Goal: Task Accomplishment & Management: Complete application form

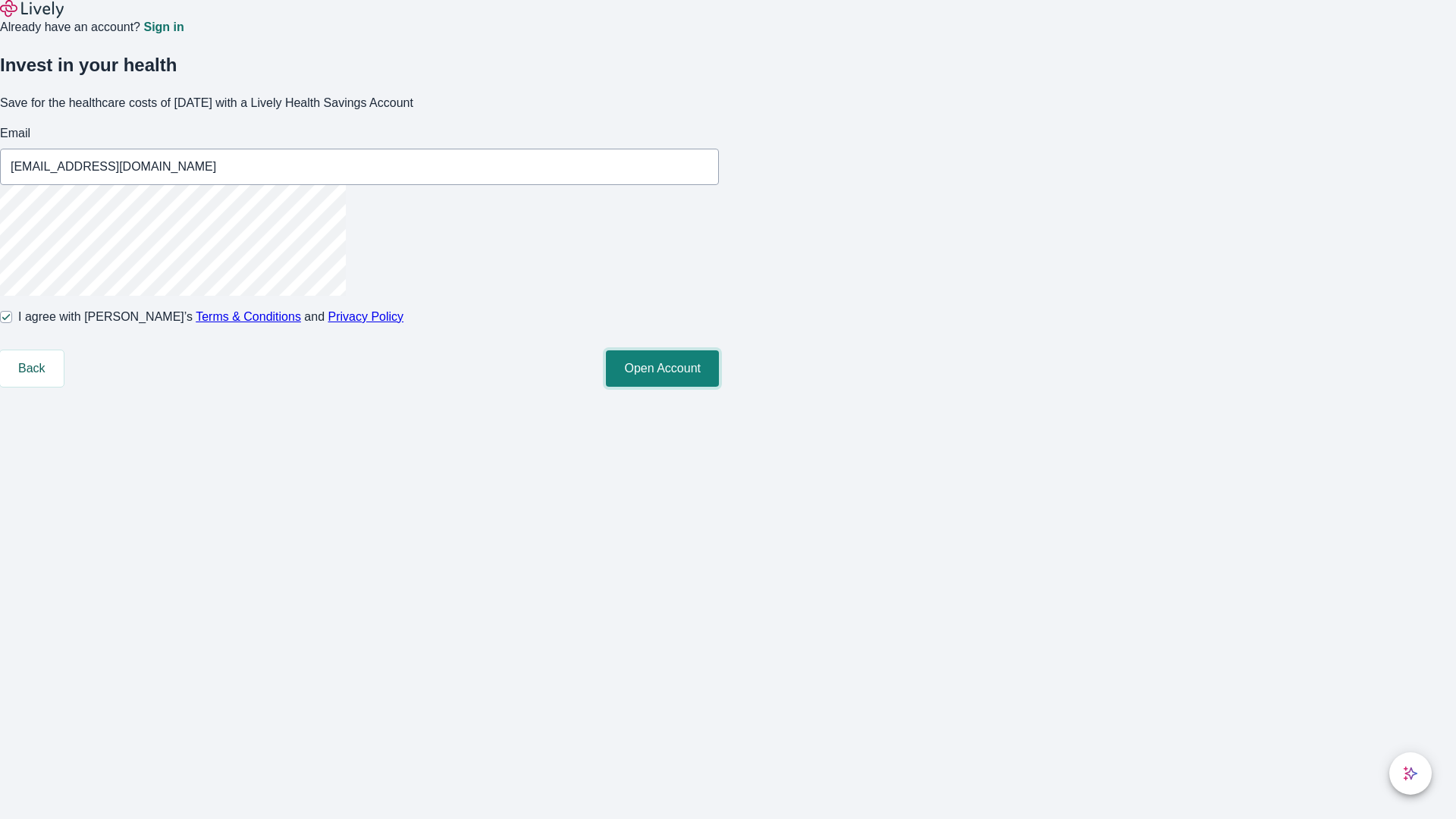
click at [719, 387] on button "Open Account" at bounding box center [662, 368] width 113 height 37
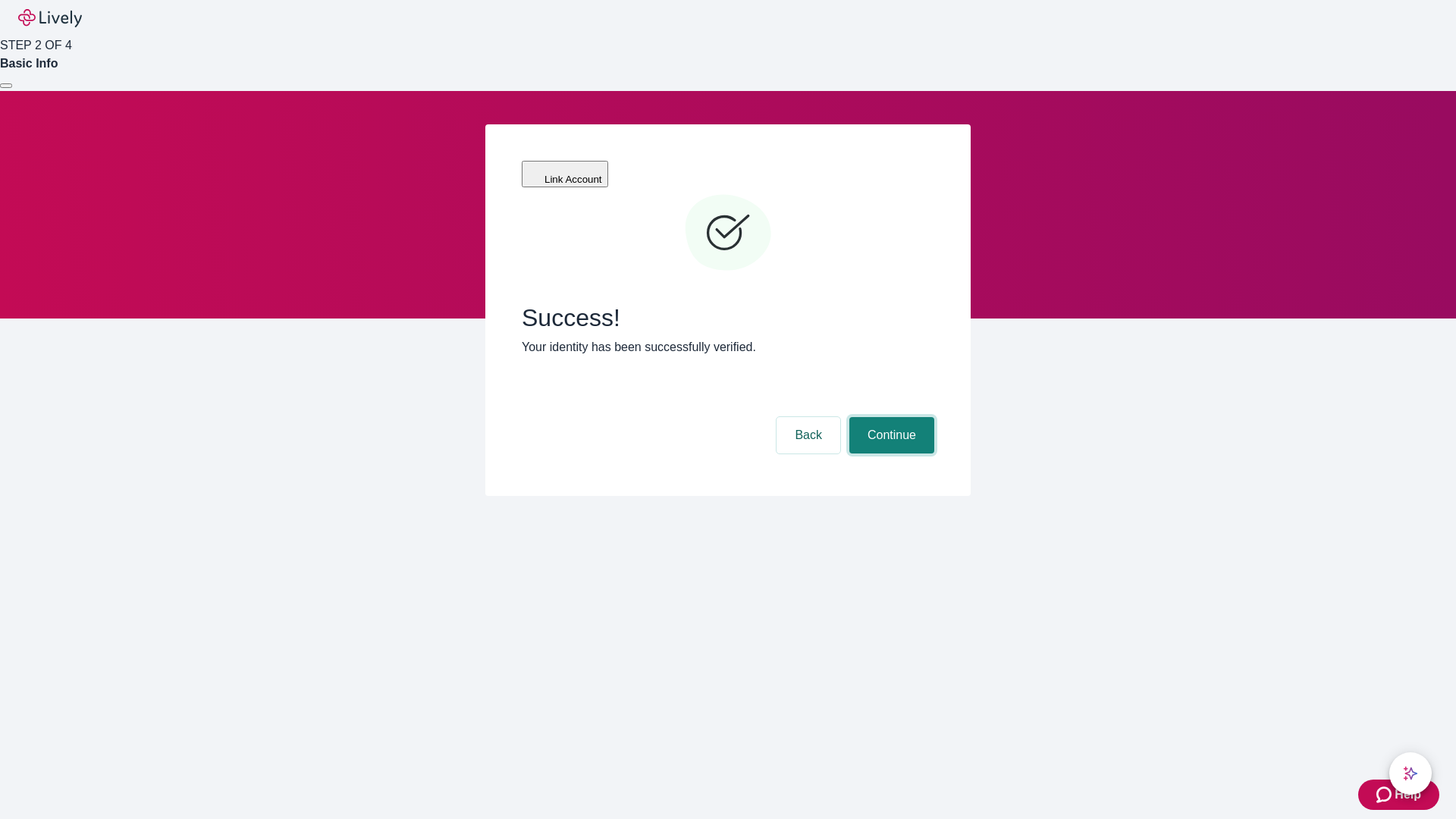
click at [890, 417] on button "Continue" at bounding box center [892, 435] width 85 height 37
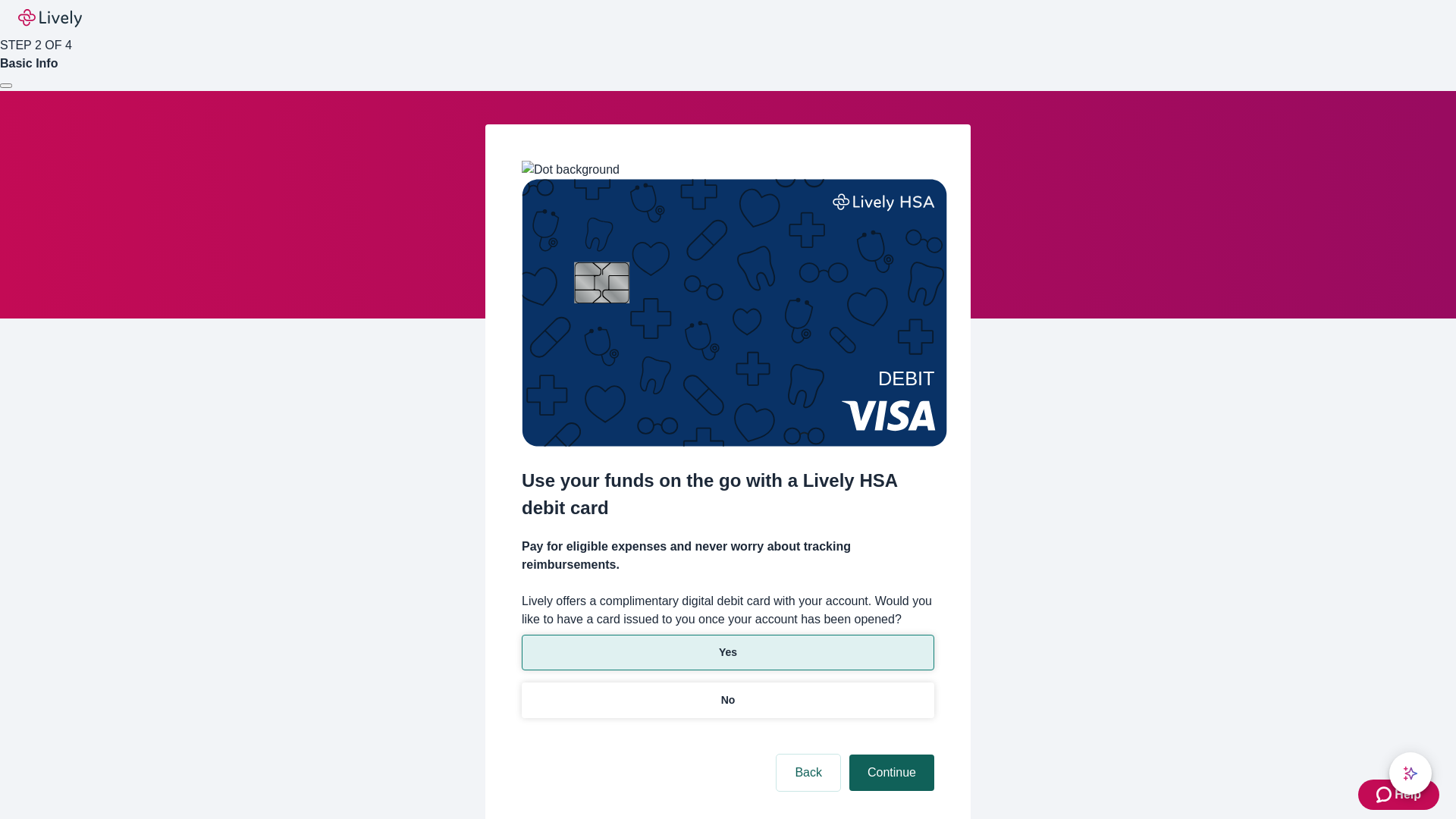
click at [728, 693] on p "No" at bounding box center [728, 700] width 15 height 16
click at [890, 755] on button "Continue" at bounding box center [892, 773] width 85 height 37
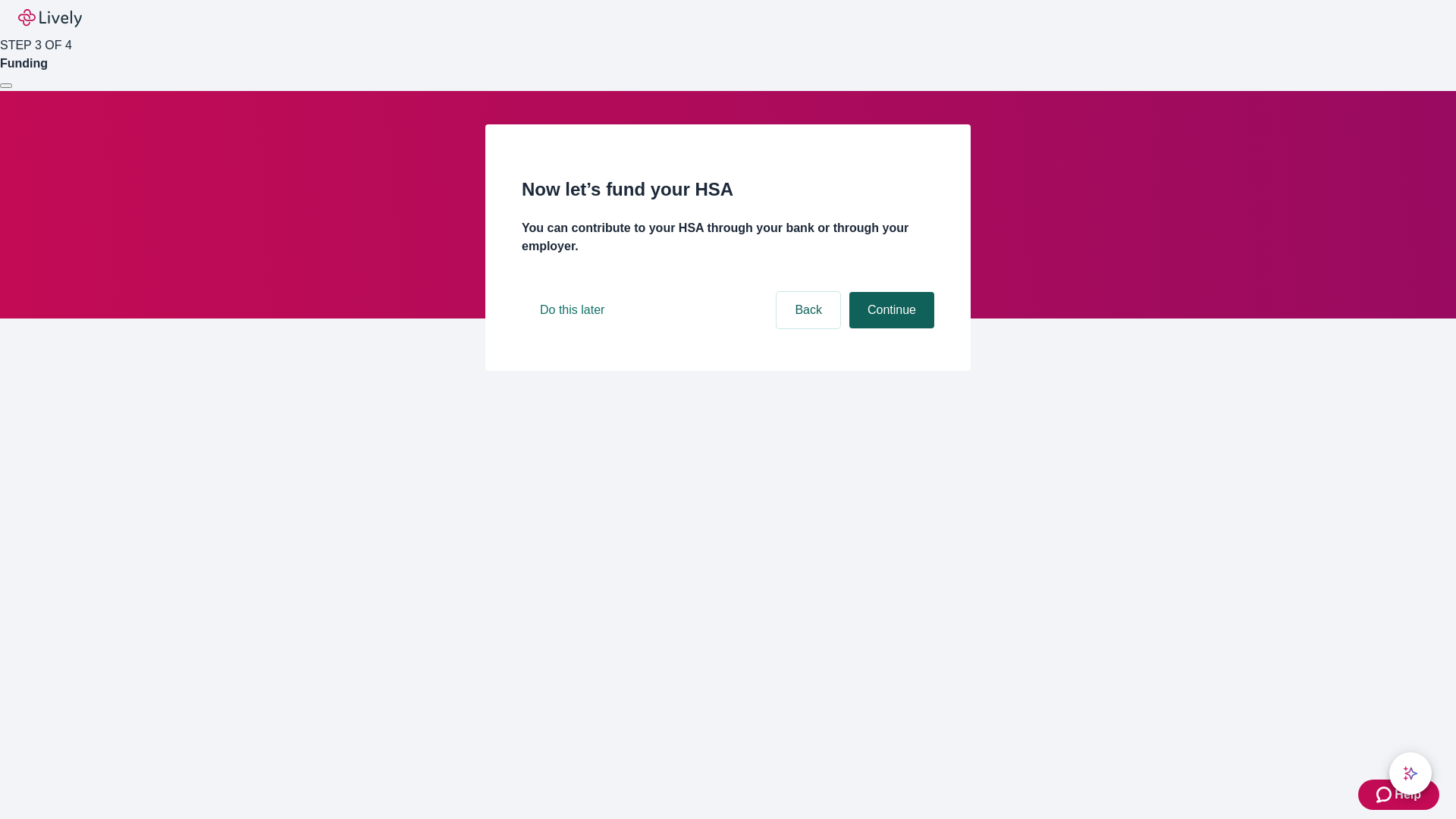
click at [890, 328] on button "Continue" at bounding box center [892, 311] width 85 height 37
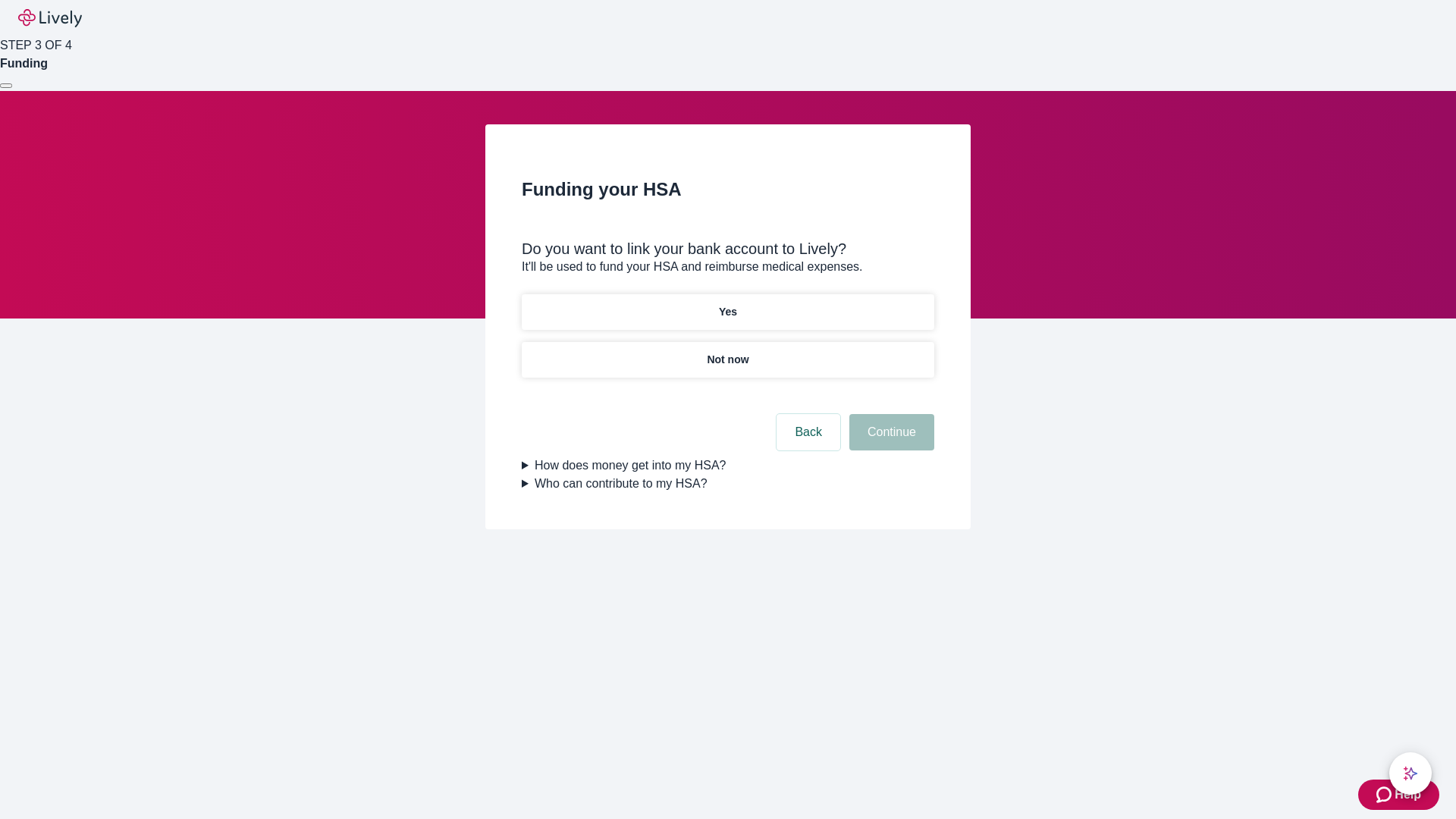
click at [728, 304] on p "Yes" at bounding box center [728, 311] width 18 height 16
click at [890, 414] on button "Continue" at bounding box center [892, 432] width 85 height 37
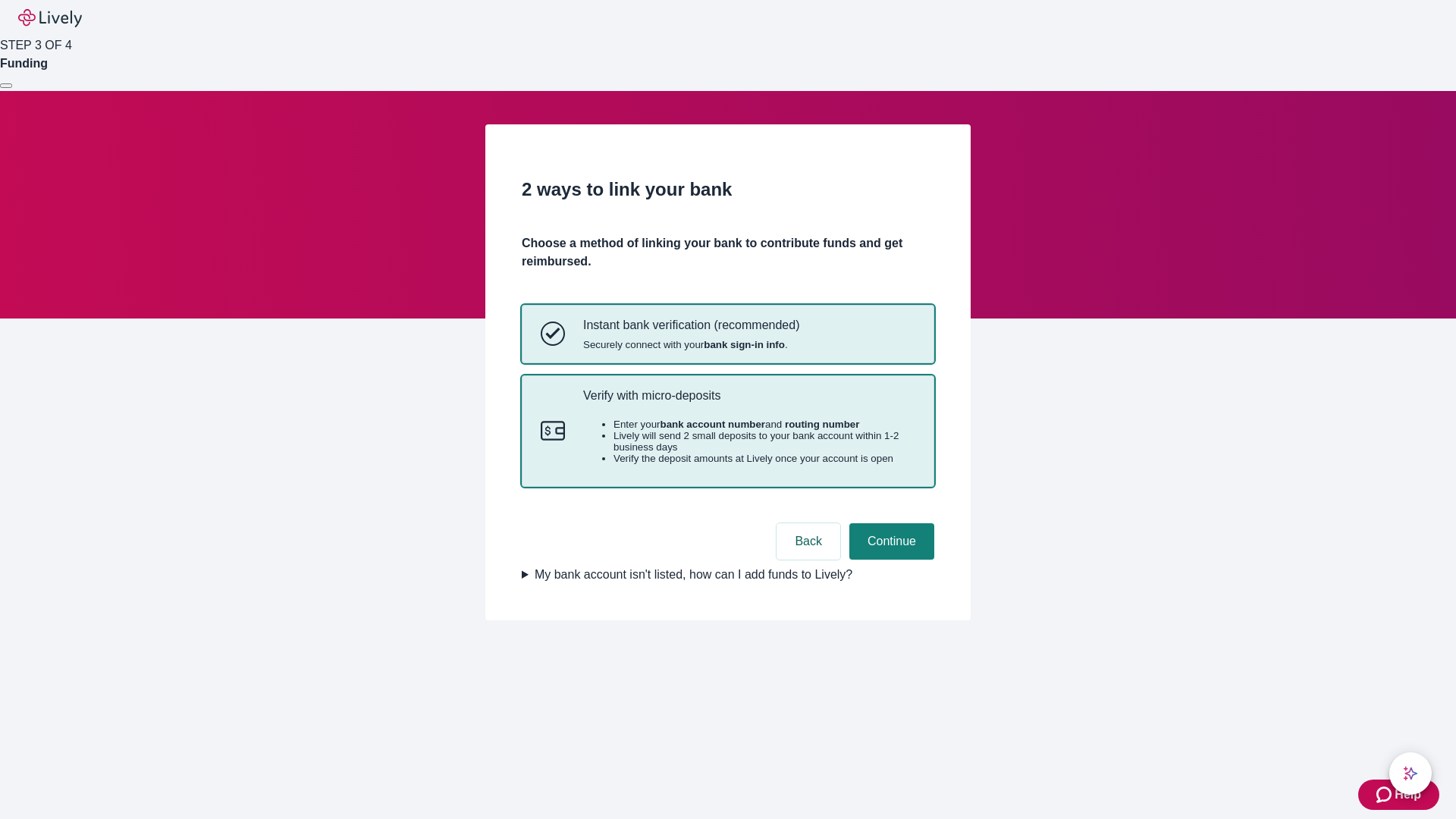
click at [749, 403] on p "Verify with micro-deposits" at bounding box center [749, 396] width 333 height 15
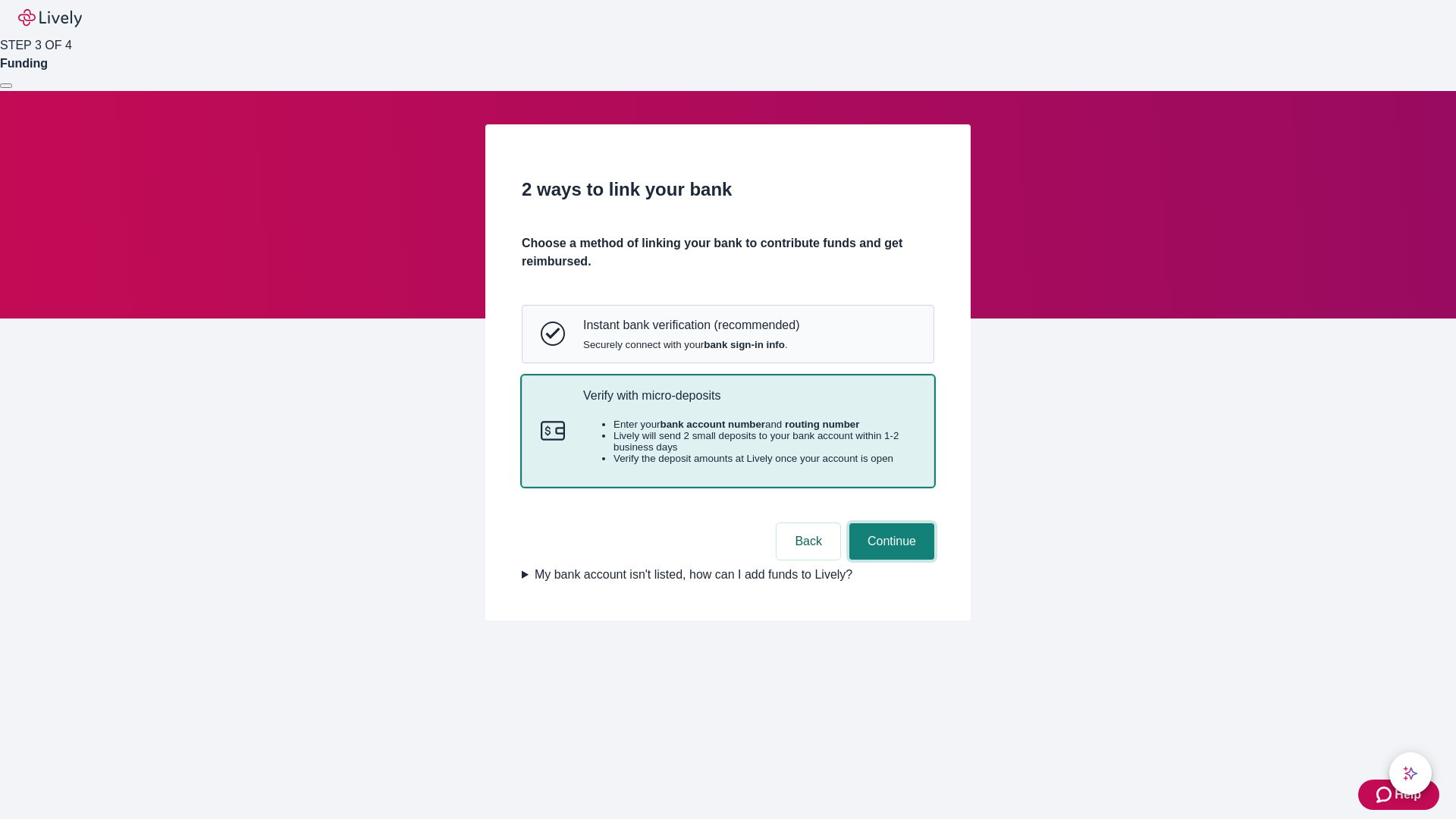
click at [890, 560] on button "Continue" at bounding box center [892, 541] width 85 height 37
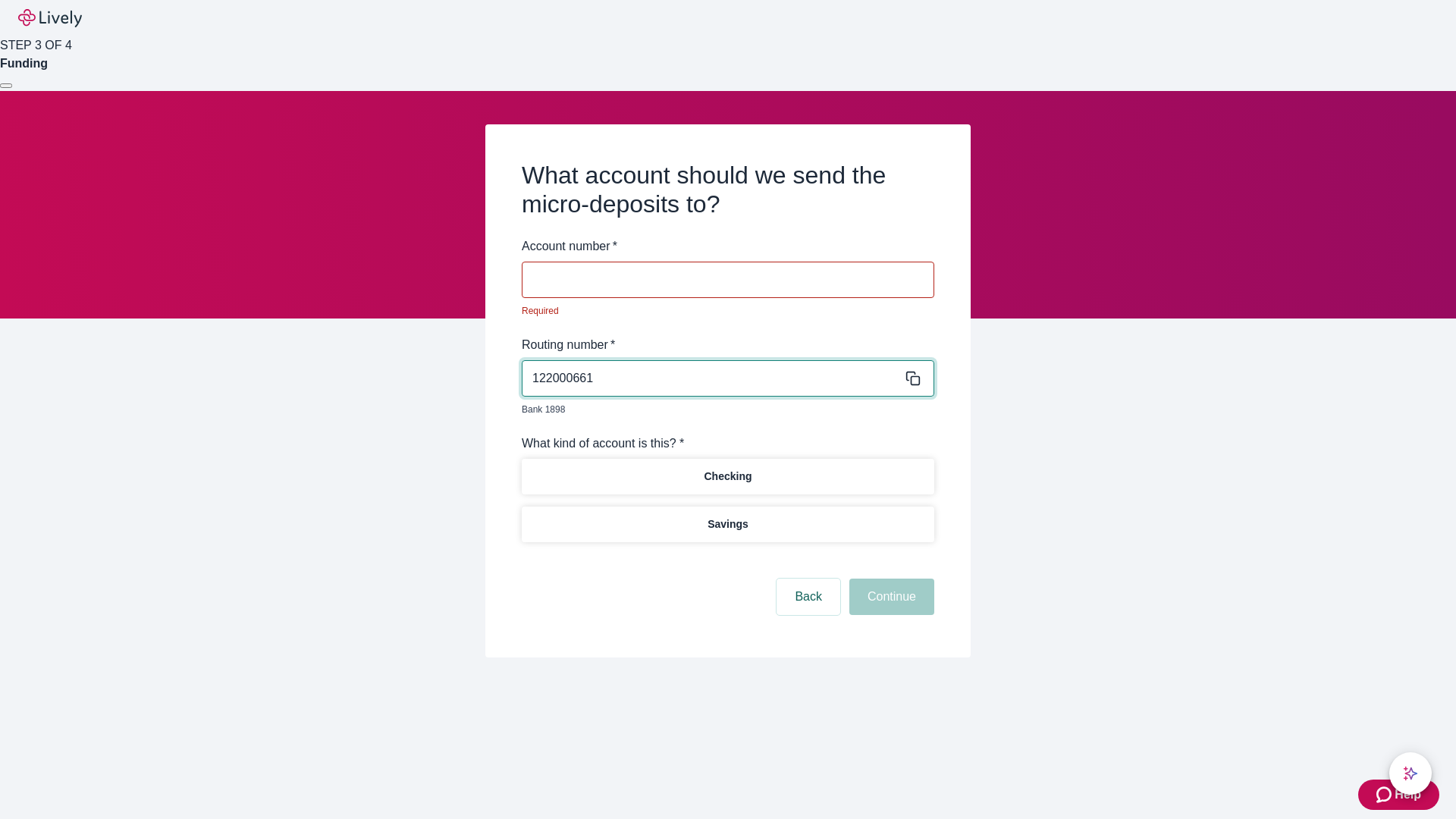
type input "122000661"
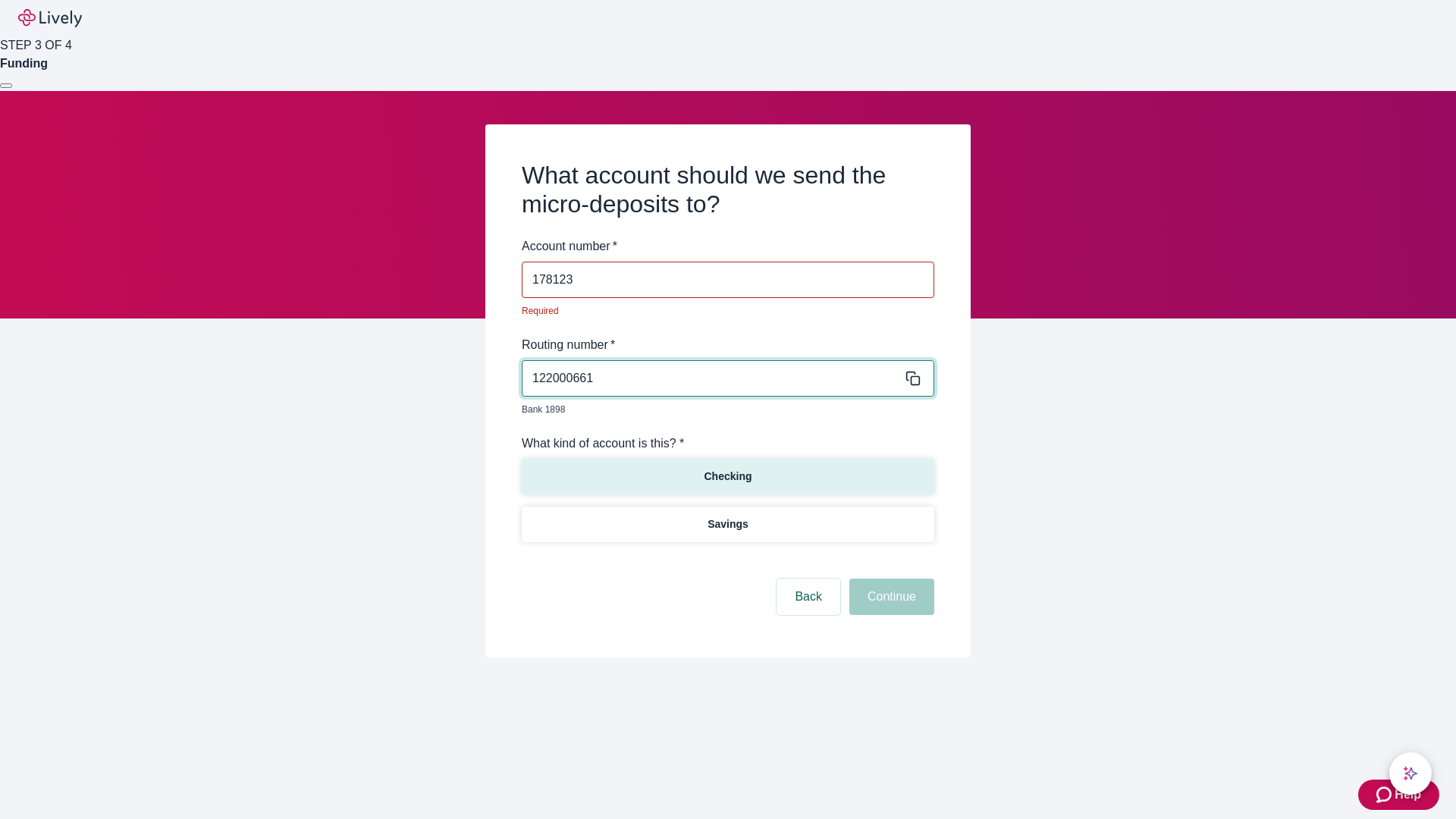
type input "178123"
click at [728, 469] on p "Checking" at bounding box center [728, 476] width 48 height 16
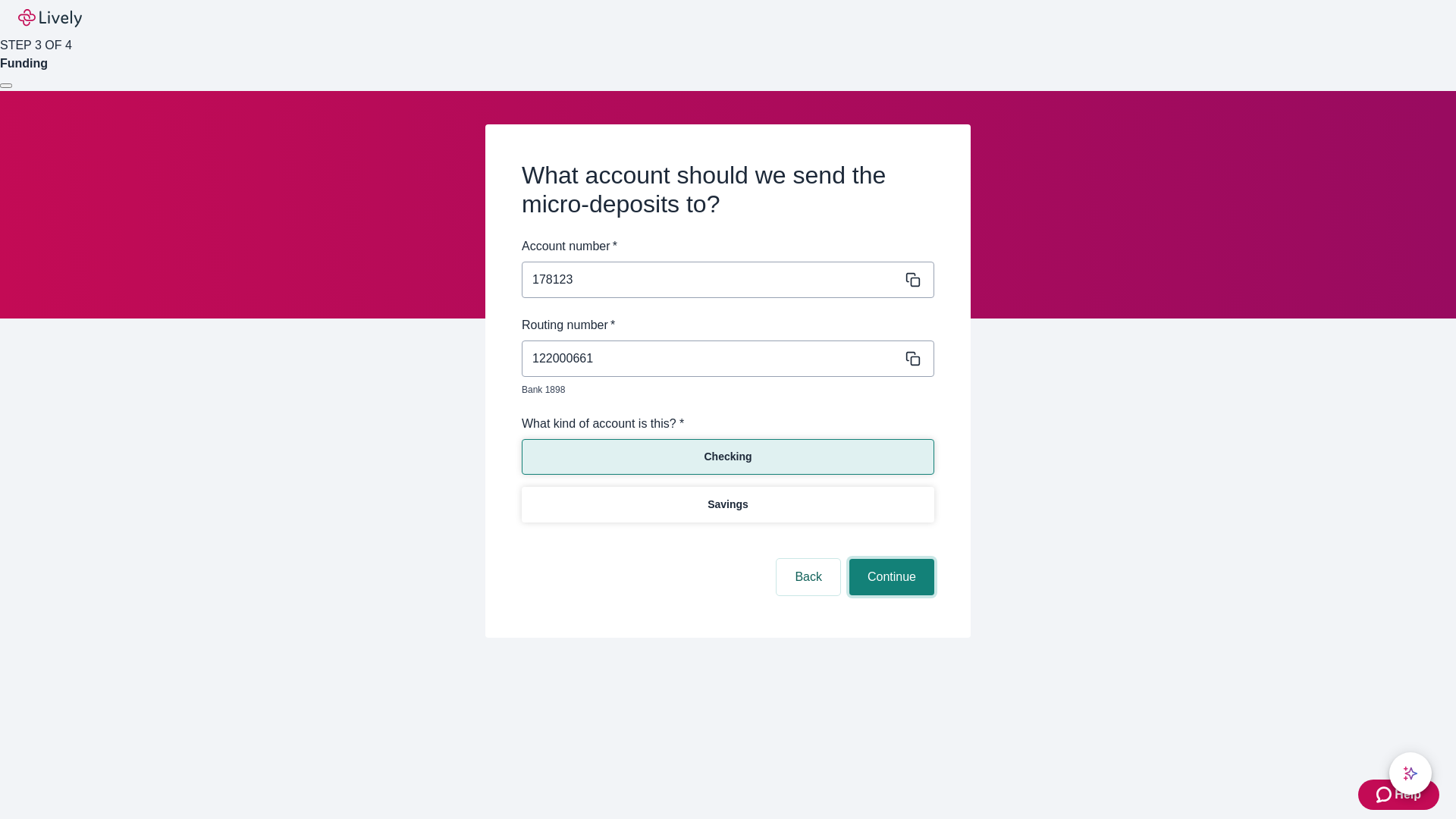
click at [890, 560] on button "Continue" at bounding box center [892, 577] width 85 height 37
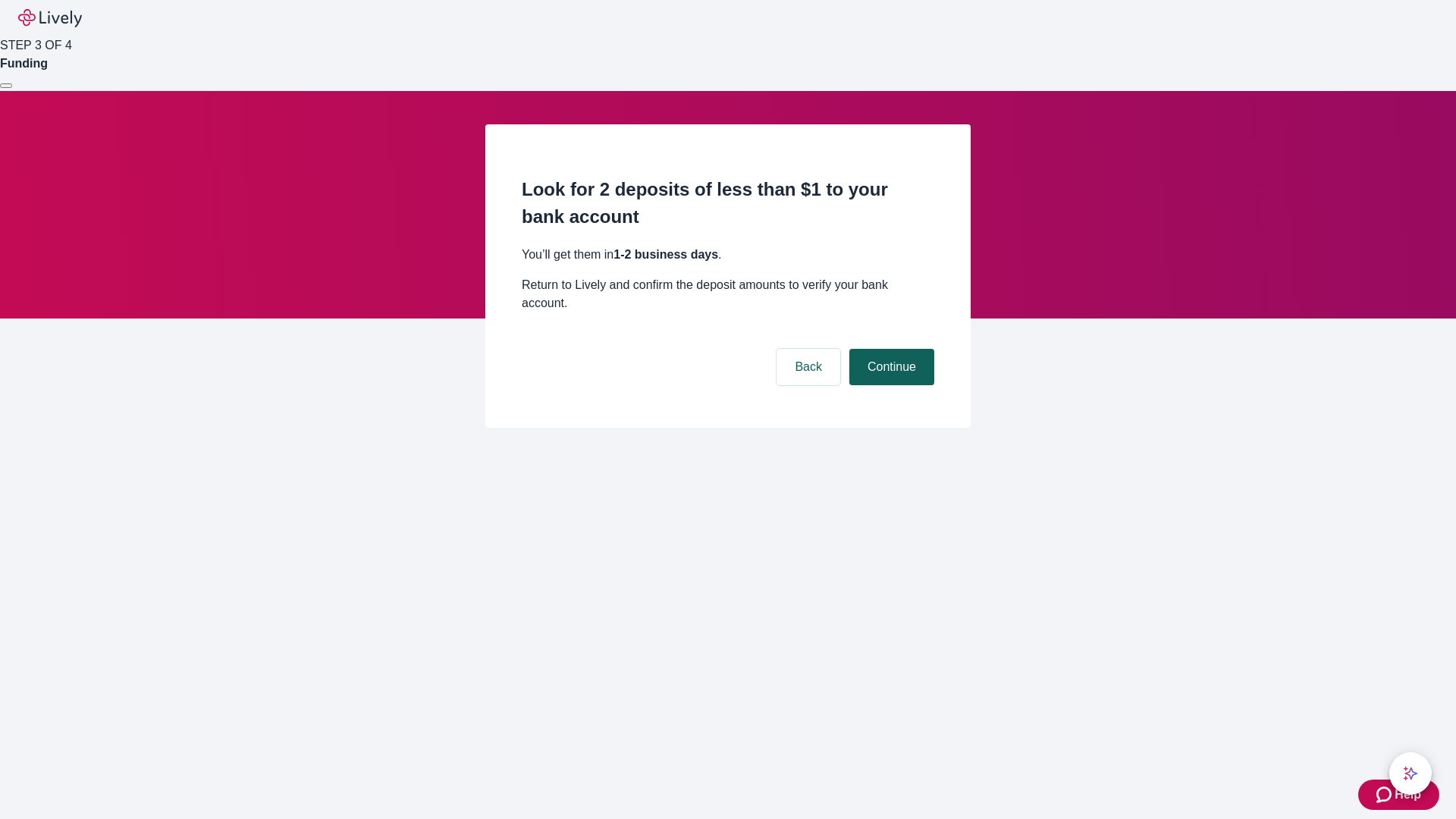
click at [890, 349] on button "Continue" at bounding box center [892, 367] width 85 height 37
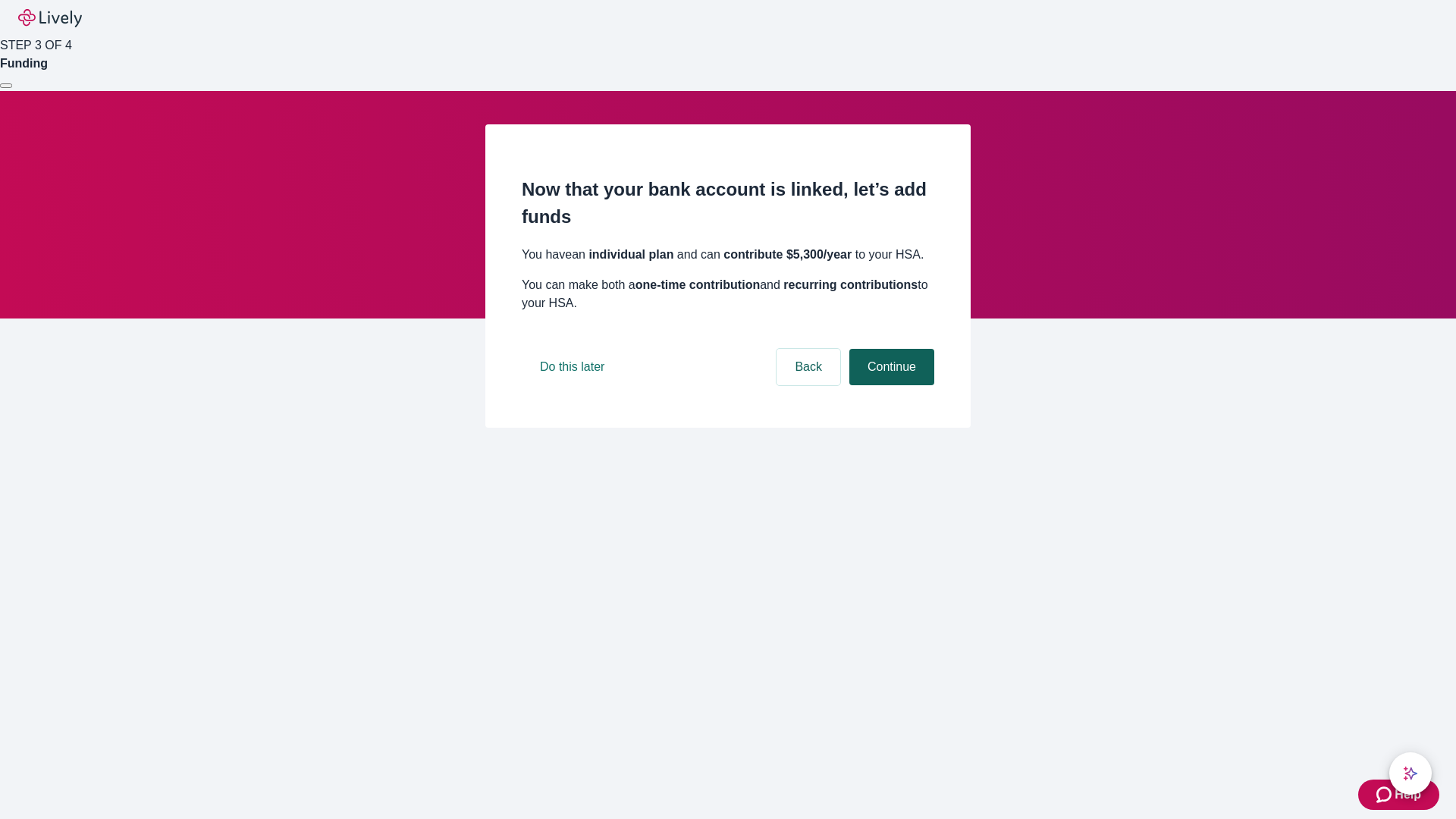
click at [890, 385] on button "Continue" at bounding box center [892, 367] width 85 height 37
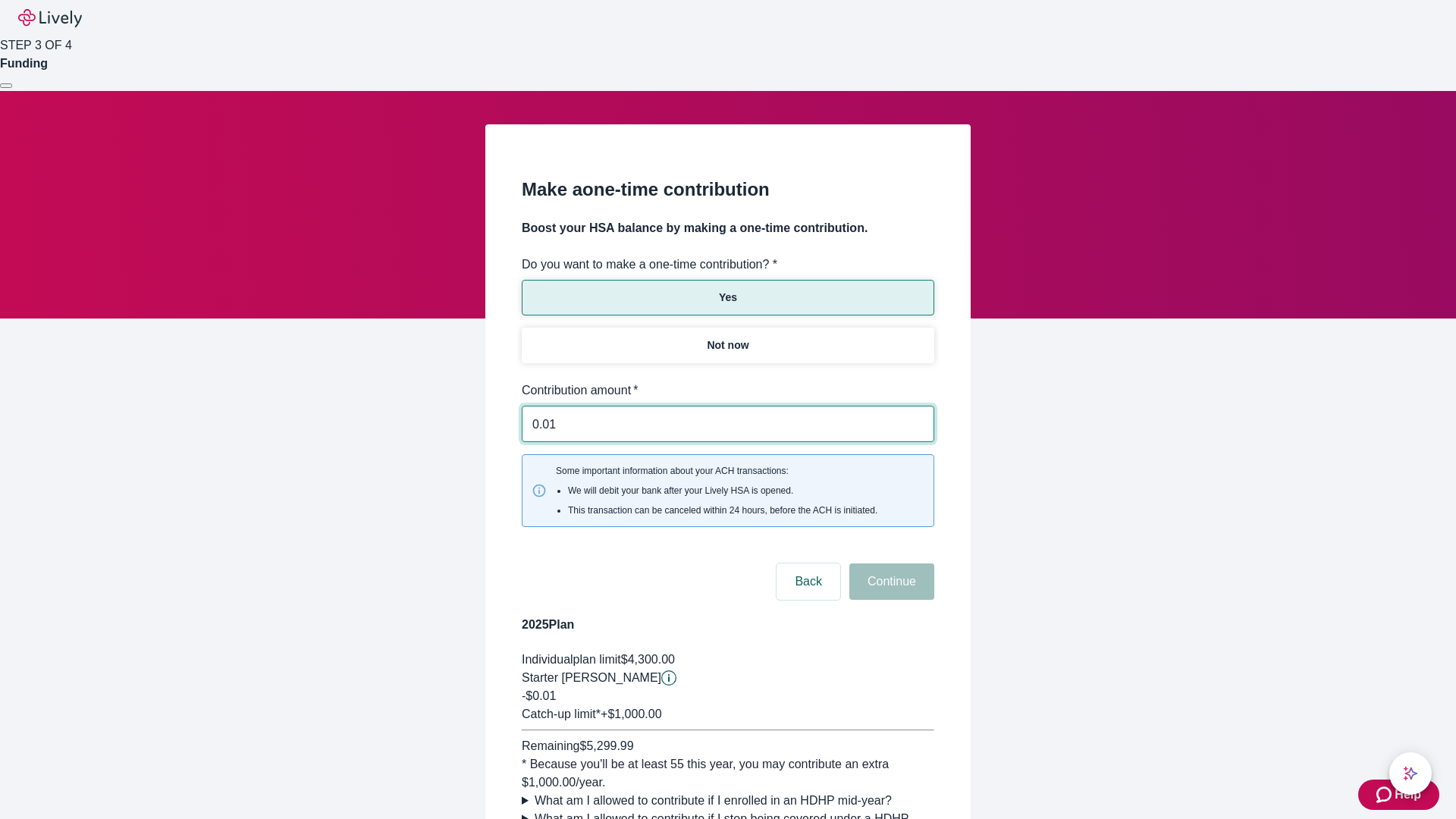
type input "0.01"
click at [890, 563] on button "Continue" at bounding box center [892, 582] width 85 height 37
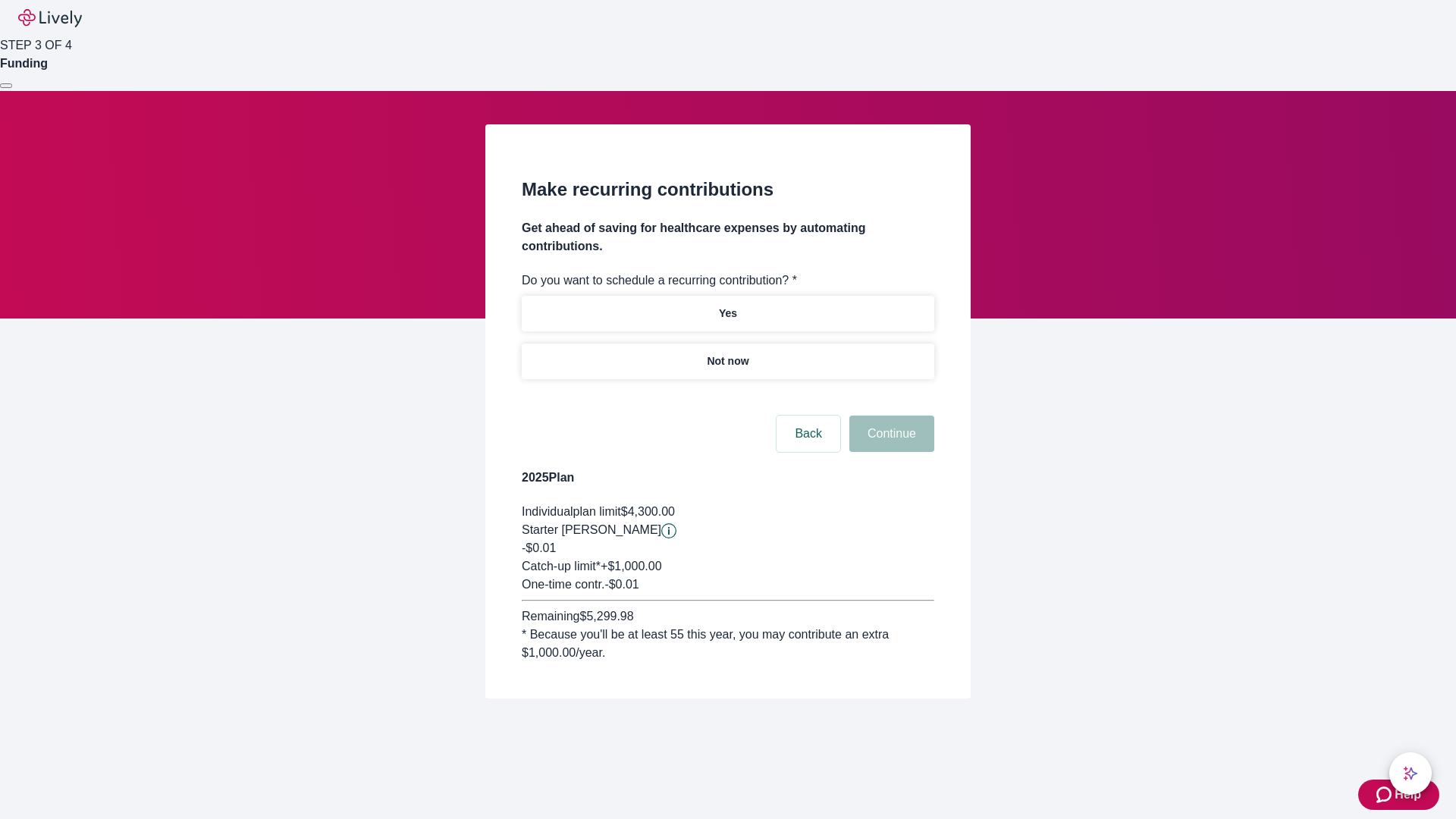
click at [728, 354] on p "Not now" at bounding box center [728, 361] width 42 height 16
click at [890, 416] on button "Continue" at bounding box center [892, 434] width 85 height 37
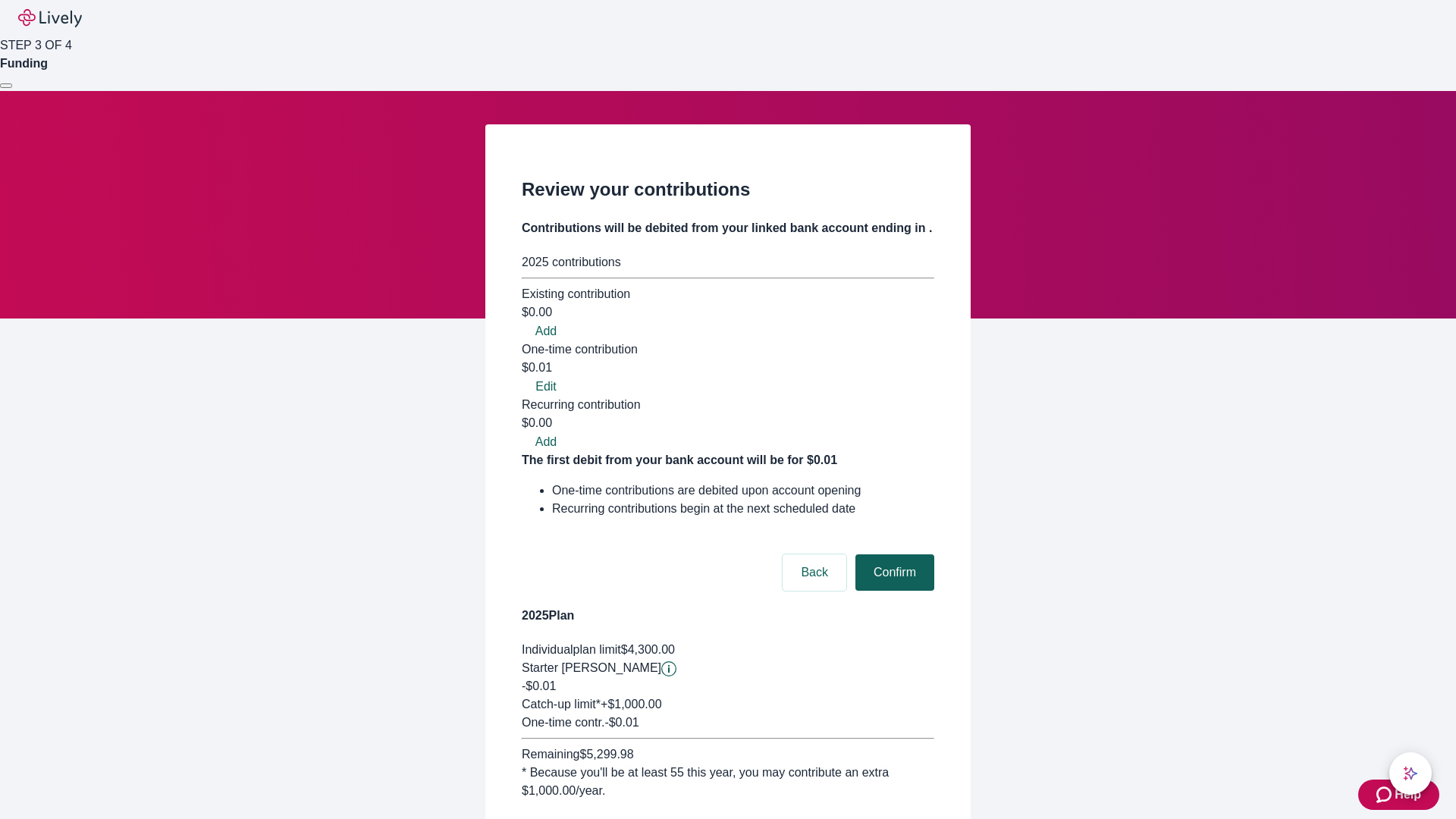
click at [892, 554] on button "Confirm" at bounding box center [895, 573] width 79 height 37
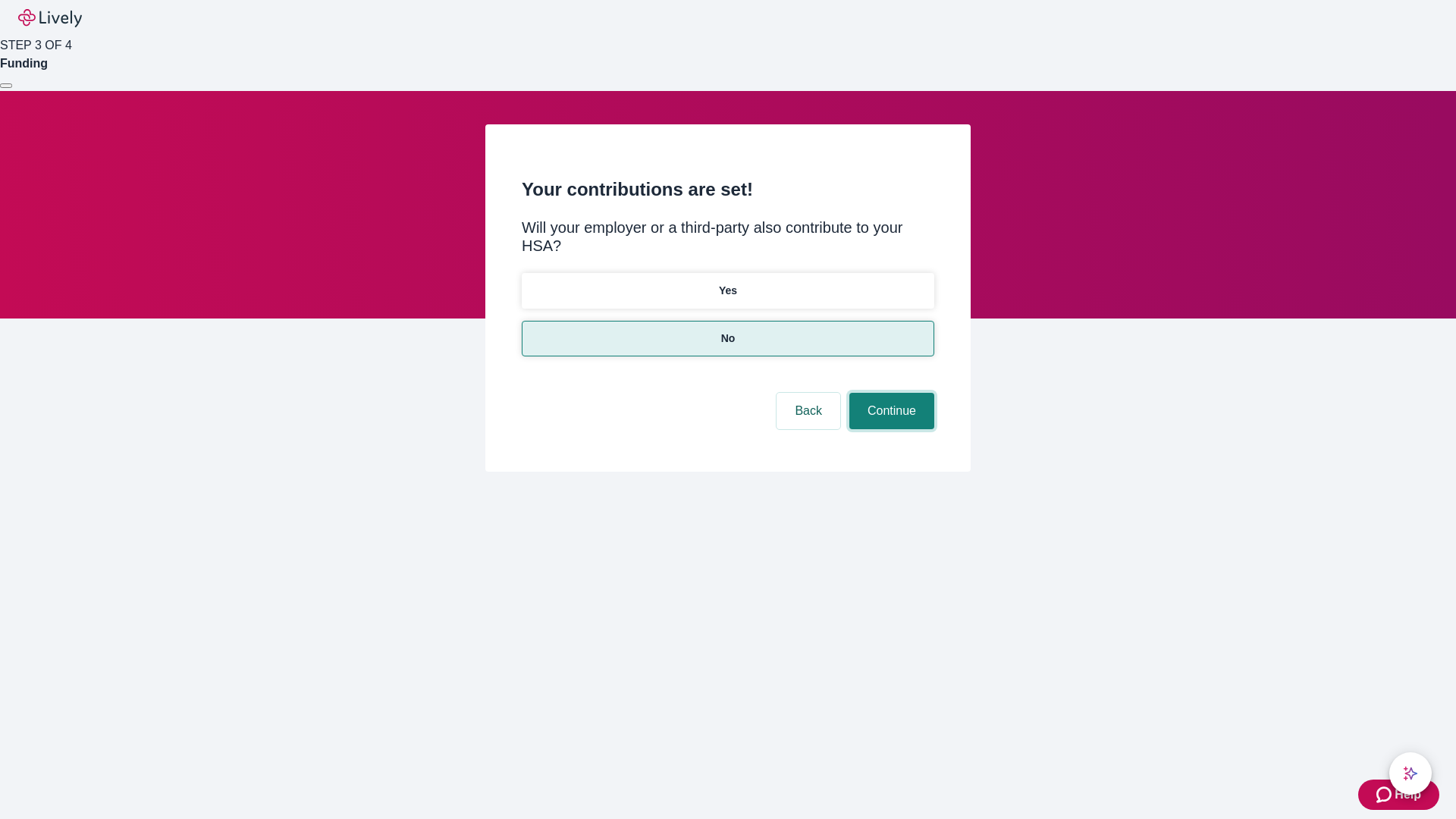
click at [890, 393] on button "Continue" at bounding box center [892, 411] width 85 height 37
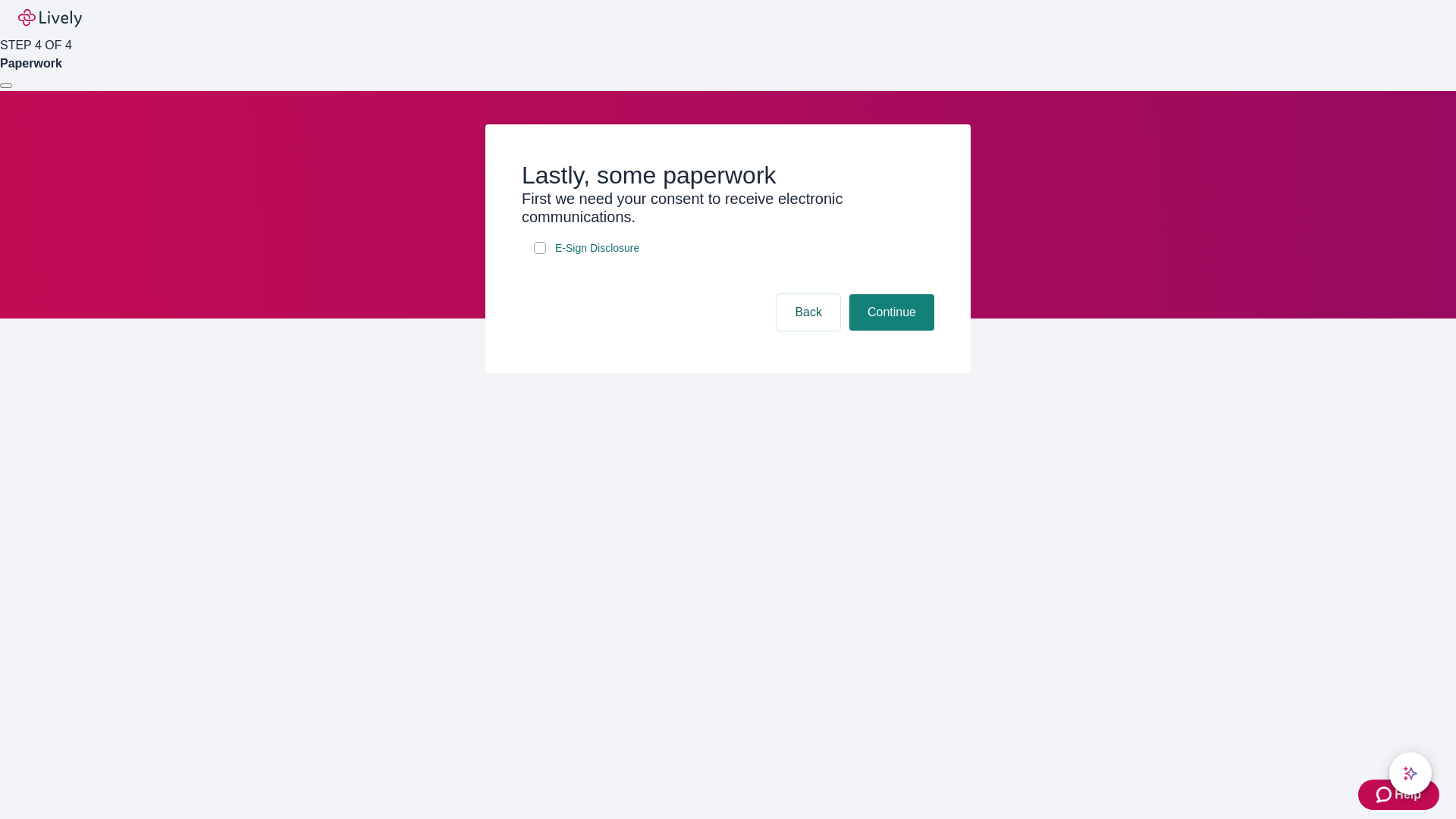
click at [540, 254] on input "E-Sign Disclosure" at bounding box center [540, 247] width 12 height 12
checkbox input "true"
click at [890, 331] on button "Continue" at bounding box center [892, 312] width 85 height 37
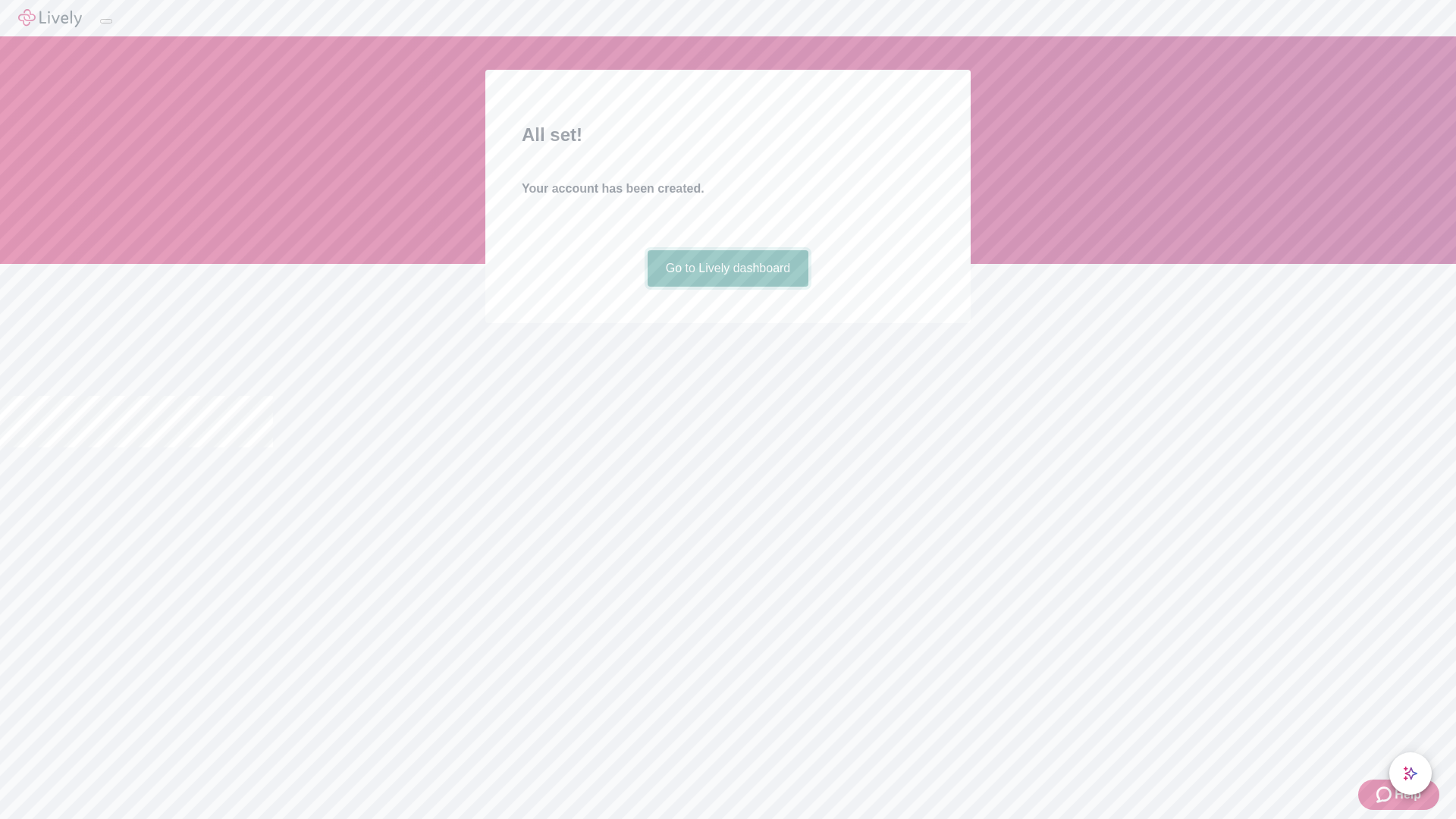
click at [728, 287] on link "Go to Lively dashboard" at bounding box center [728, 268] width 161 height 37
